Goal: Download file/media

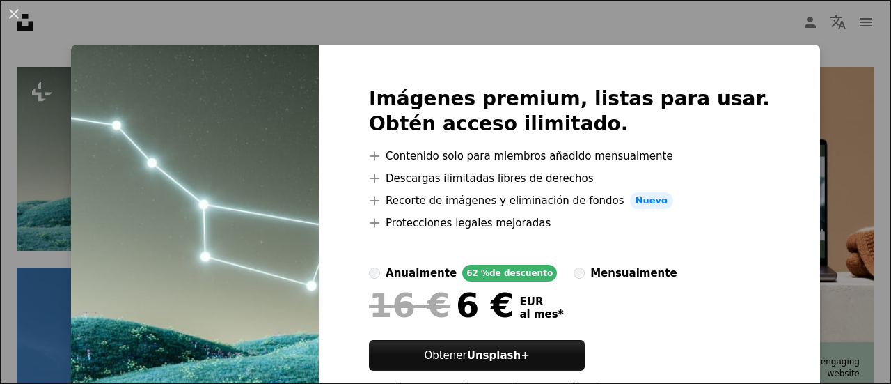
click at [55, 152] on div "An X shape Imágenes premium, listas para usar. Obtén acceso ilimitado. A plus s…" at bounding box center [445, 192] width 891 height 384
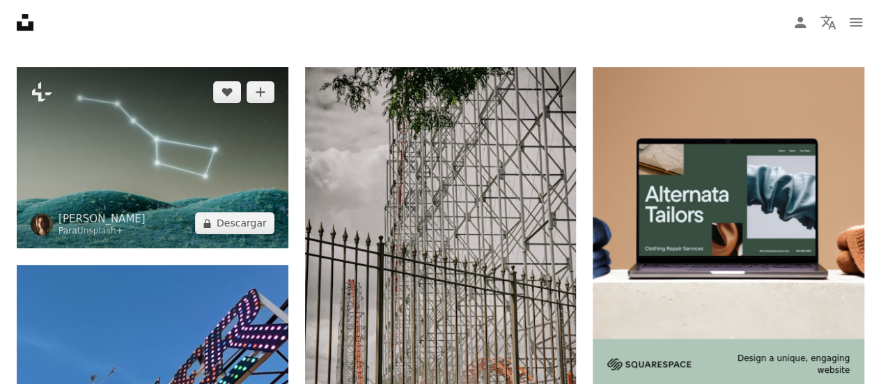
click at [143, 142] on img at bounding box center [153, 157] width 272 height 181
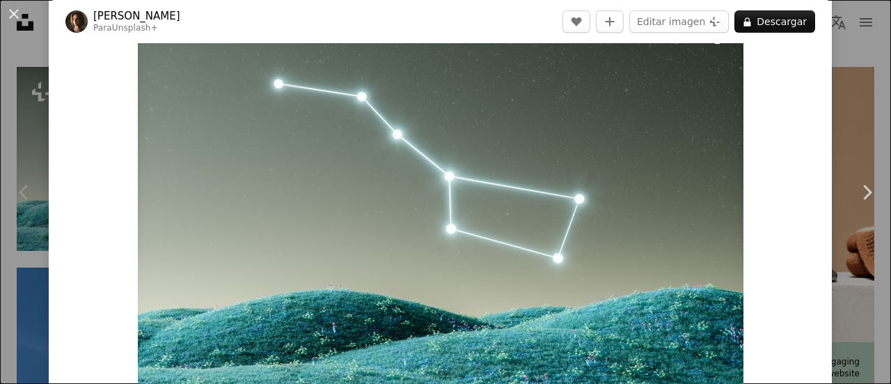
scroll to position [44, 0]
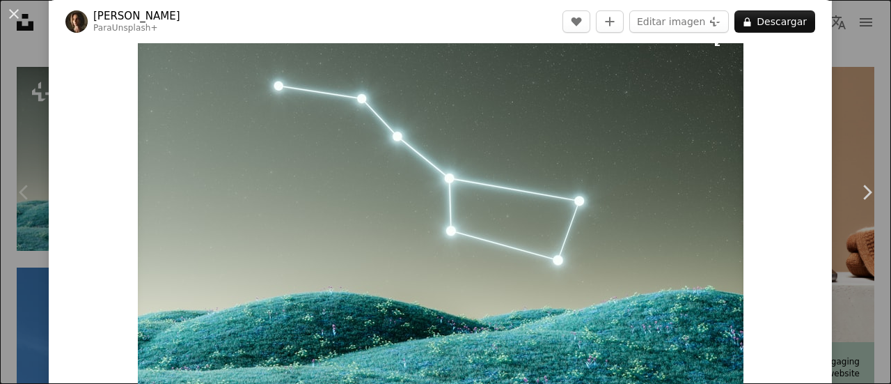
drag, startPoint x: 600, startPoint y: 182, endPoint x: 542, endPoint y: 146, distance: 68.6
click at [542, 146] on img "Ampliar en esta imagen" at bounding box center [441, 219] width 606 height 404
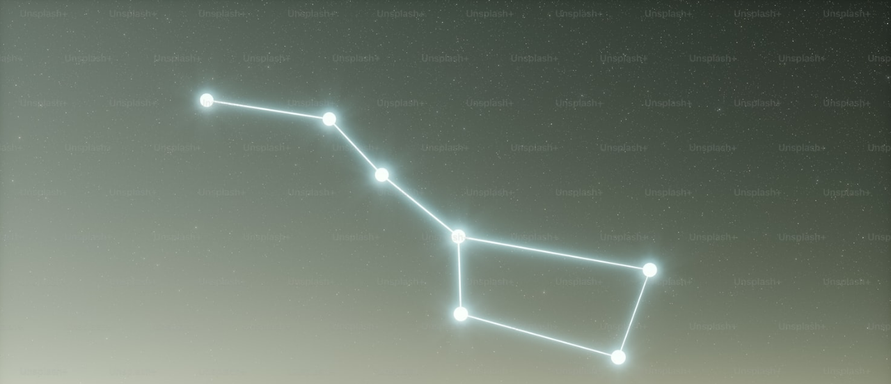
scroll to position [98, 0]
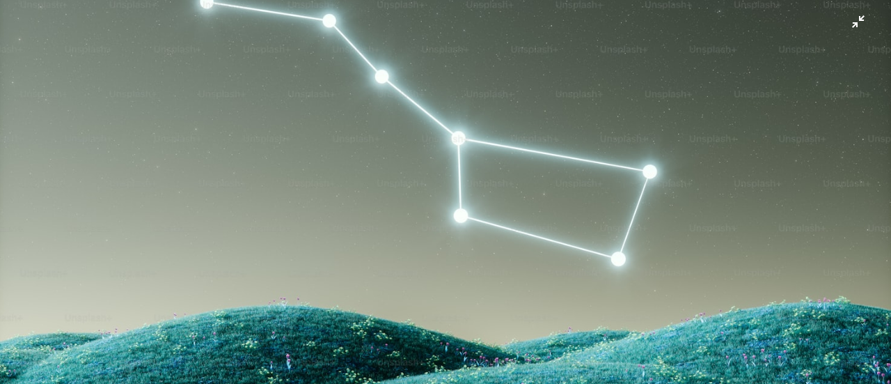
click at [542, 146] on img "Reducir el zoom en esta imagen" at bounding box center [445, 198] width 893 height 595
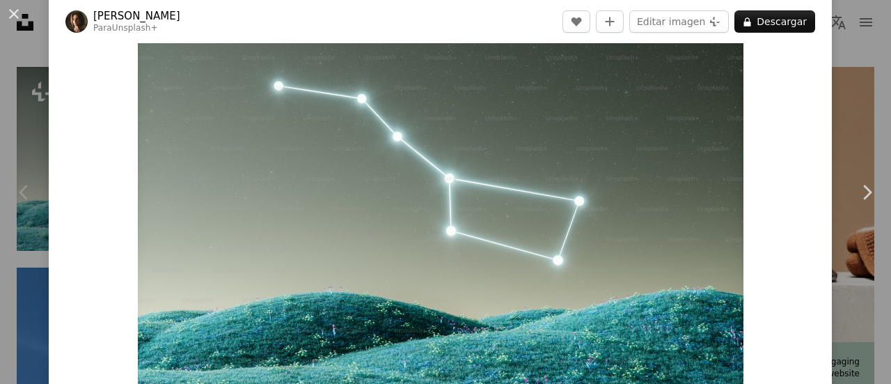
scroll to position [61, 0]
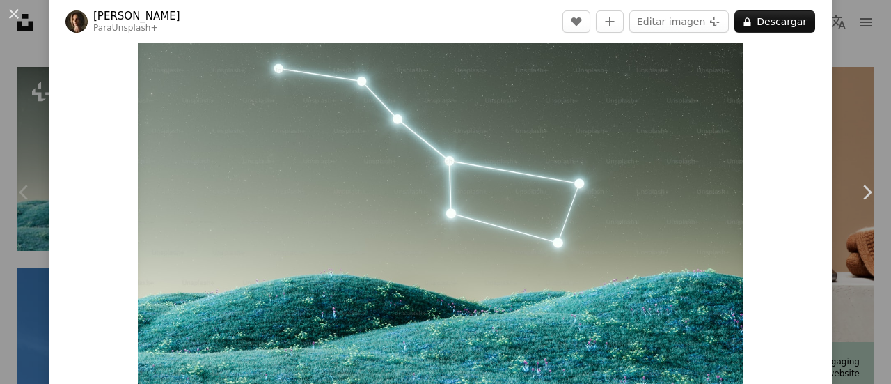
drag, startPoint x: 500, startPoint y: 98, endPoint x: 435, endPoint y: 116, distance: 67.2
click at [435, 116] on img "Ampliar en esta imagen" at bounding box center [441, 202] width 606 height 404
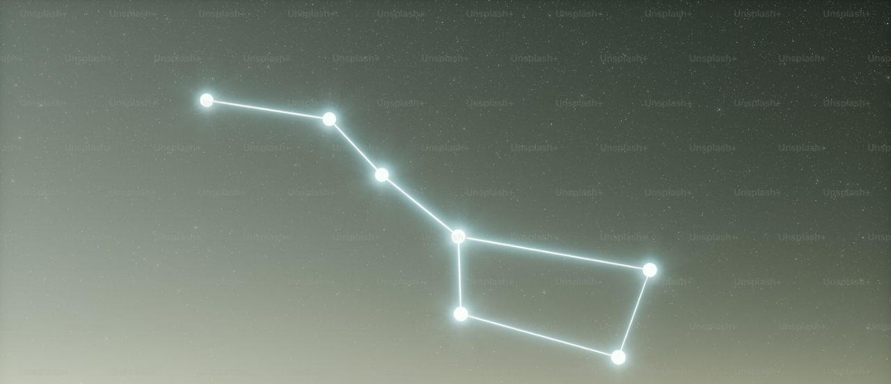
scroll to position [98, 0]
